Goal: Information Seeking & Learning: Find specific fact

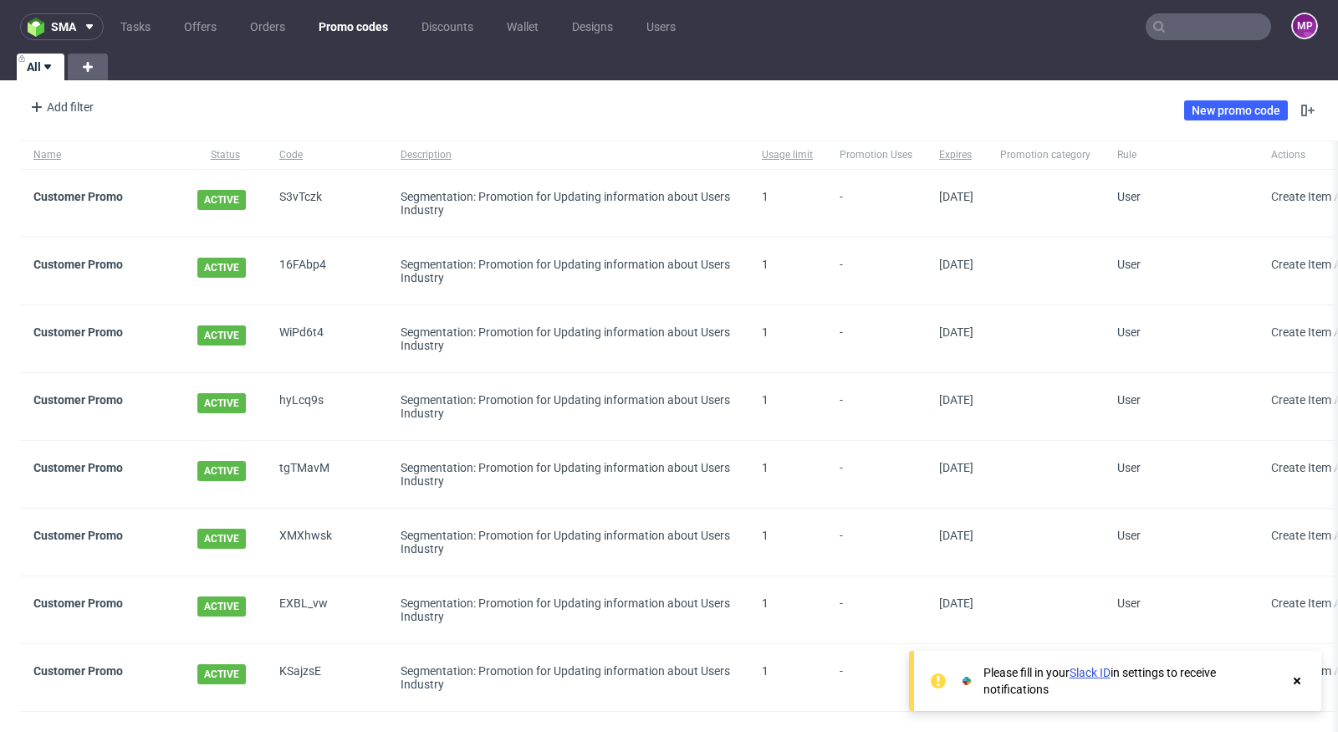
click at [1159, 29] on input "text" at bounding box center [1207, 26] width 125 height 27
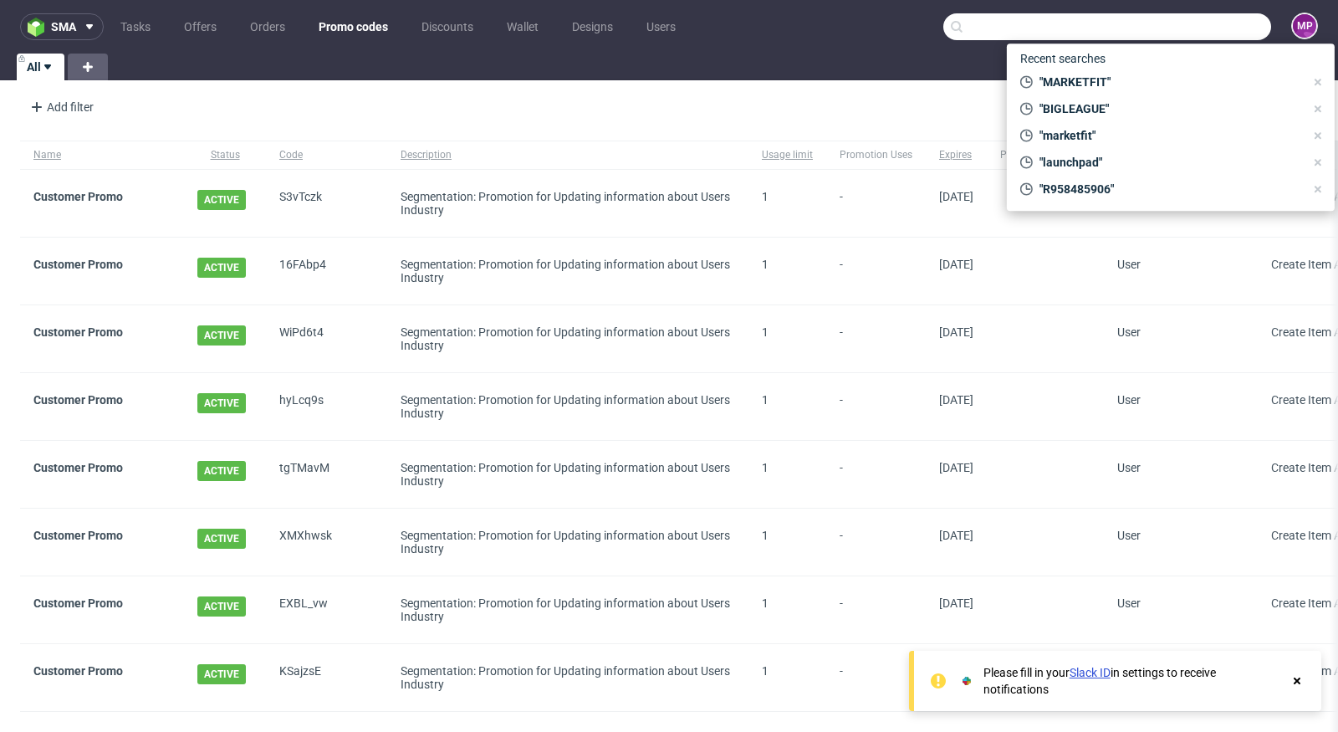
paste input "[EMAIL_ADDRESS][DOMAIN_NAME]"
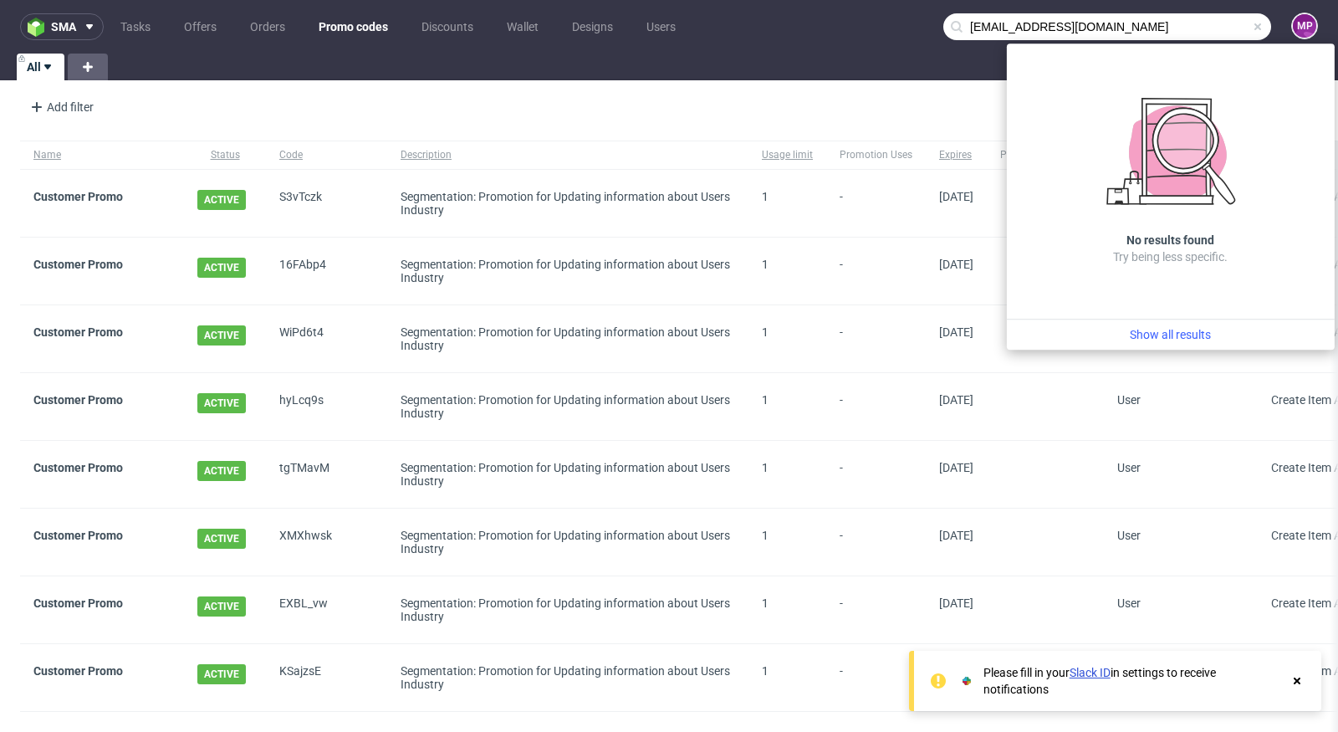
drag, startPoint x: 1008, startPoint y: 28, endPoint x: 870, endPoint y: 26, distance: 138.0
click at [870, 26] on nav "sma Tasks Offers Orders Promo codes Discounts Wallet Designs Users [EMAIL_ADDRE…" at bounding box center [669, 27] width 1338 height 54
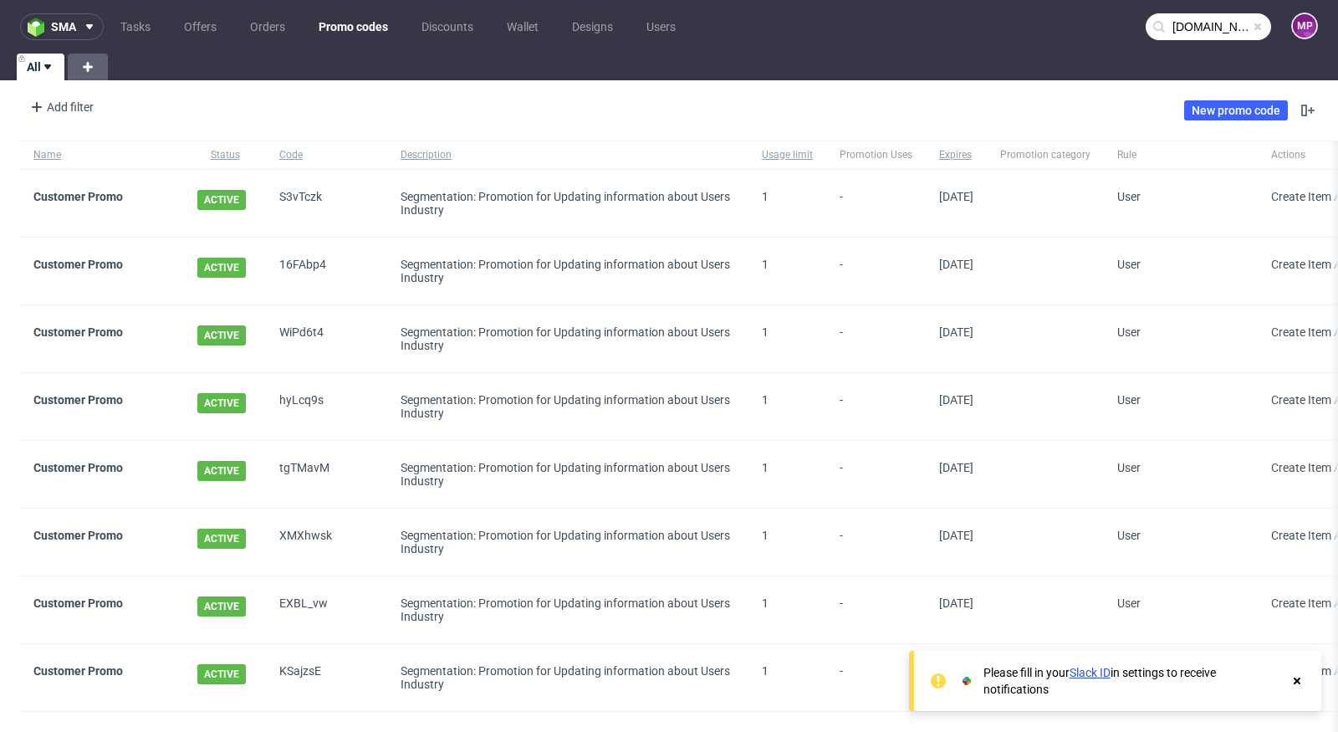
click at [1177, 33] on input "[DOMAIN_NAME]" at bounding box center [1207, 26] width 125 height 27
type input "[DOMAIN_NAME]"
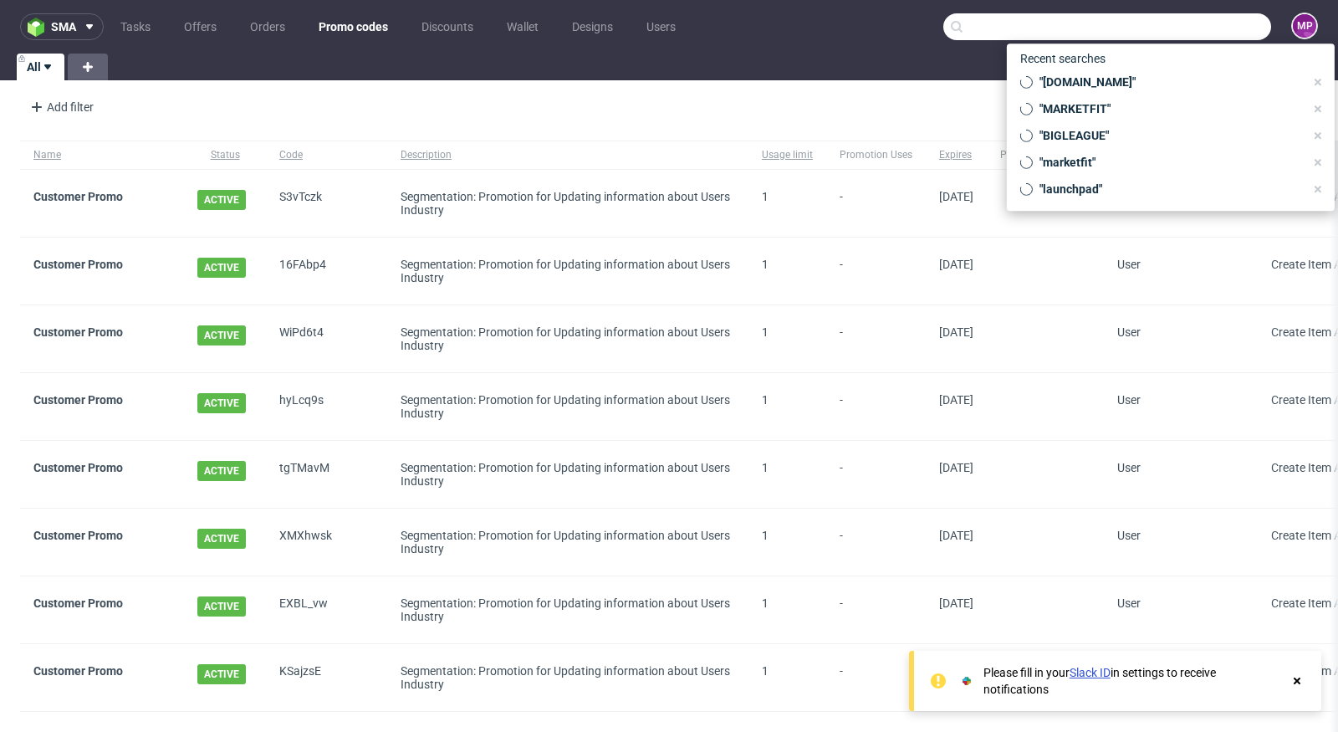
click at [1178, 23] on input "text" at bounding box center [1107, 26] width 328 height 27
paste input "BOXSEASON2025"
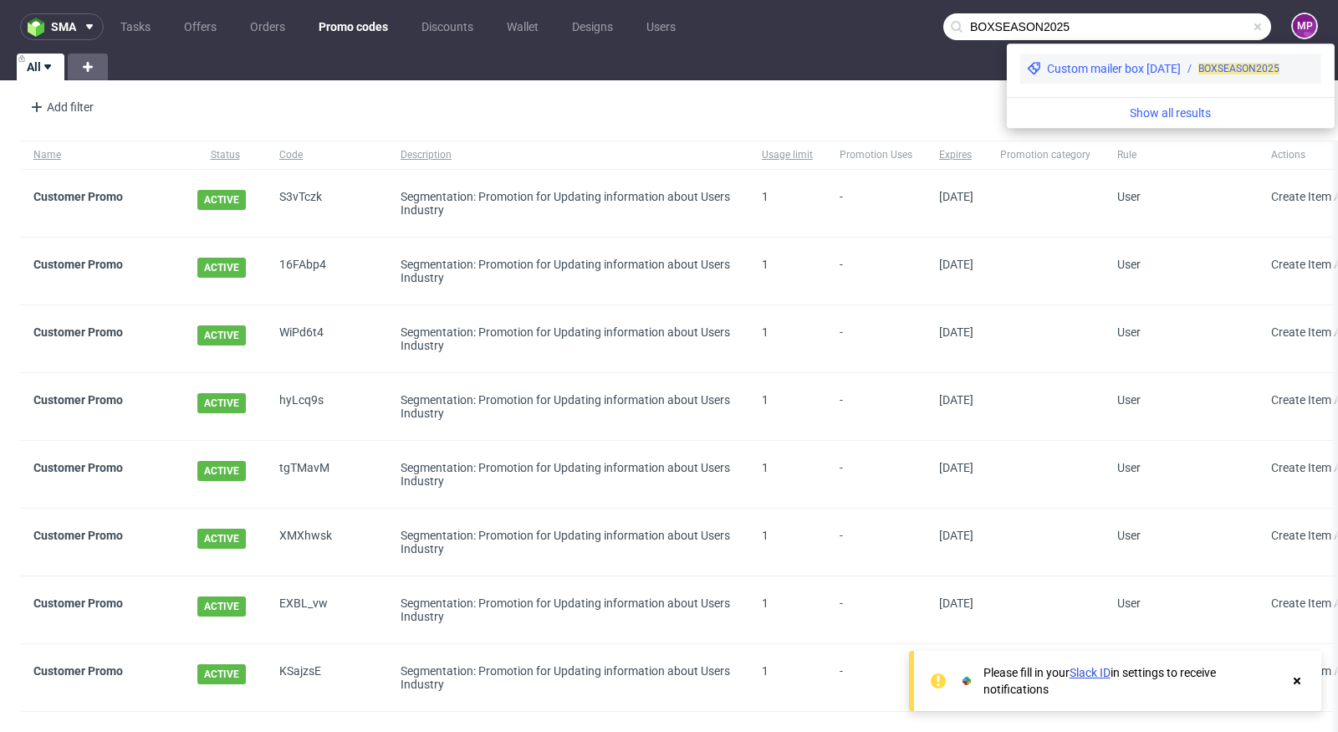
type input "BOXSEASON2025"
click at [1115, 74] on div "Custom mailer box [DATE]" at bounding box center [1114, 68] width 134 height 17
